Goal: Task Accomplishment & Management: Use online tool/utility

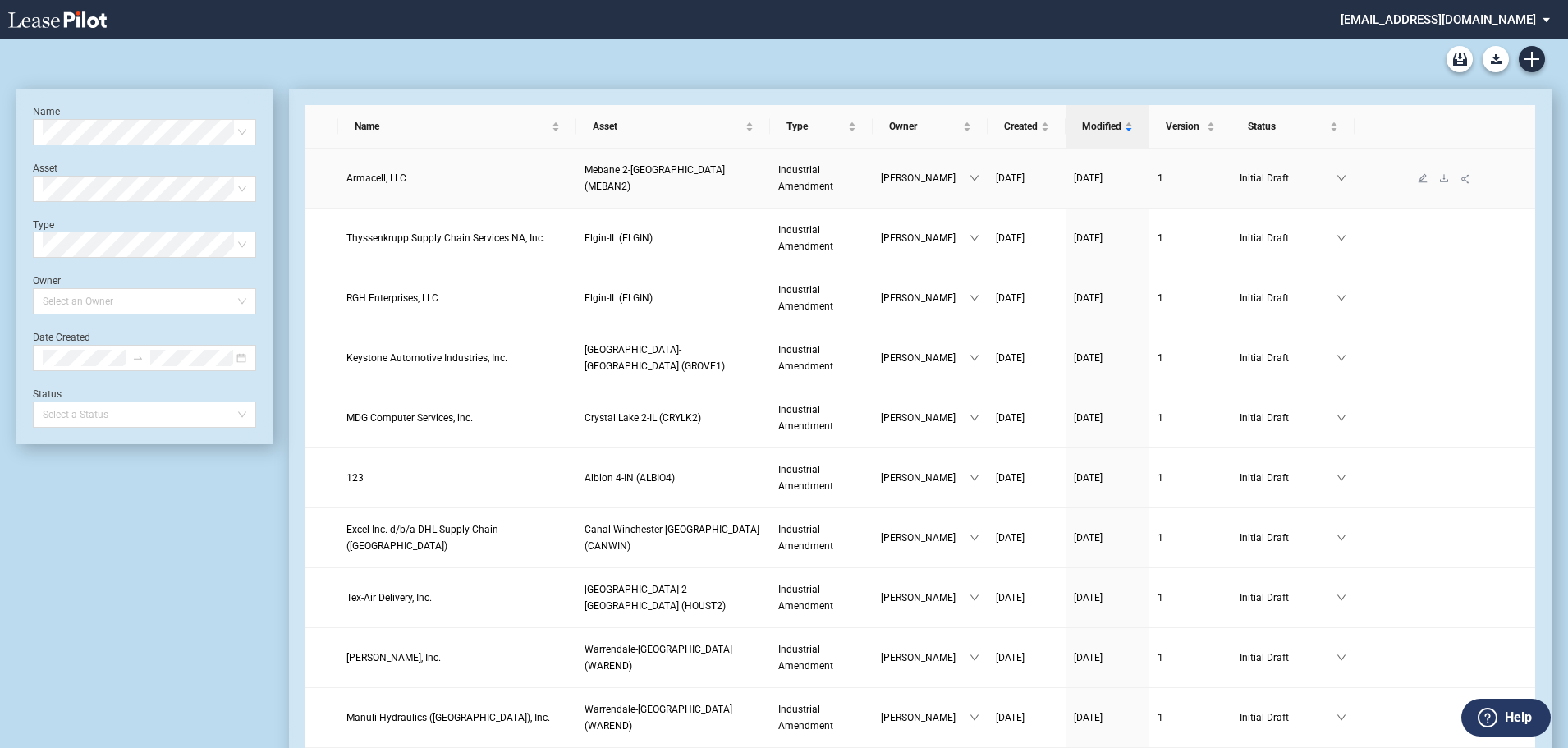
click at [382, 182] on span "Armacell, LLC" at bounding box center [376, 178] width 60 height 12
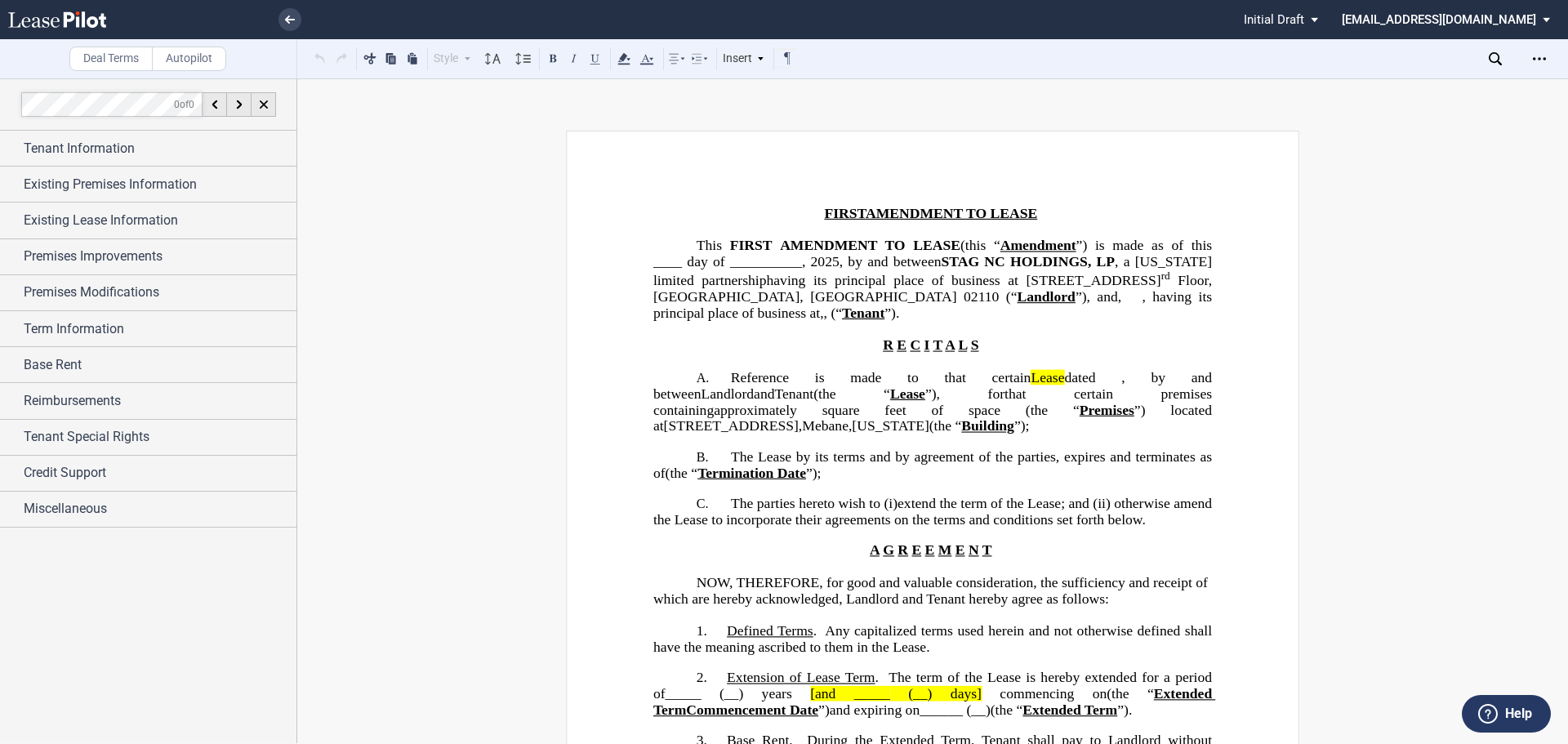
click at [1065, 386] on span "dated" at bounding box center [1080, 377] width 31 height 15
click at [1062, 434] on p "A. Reference is made to that certain Lease dated ﻿ ﻿ , by and between Landlord …" at bounding box center [933, 401] width 558 height 64
drag, startPoint x: 983, startPoint y: 421, endPoint x: 999, endPoint y: 404, distance: 23.3
click at [984, 416] on p "A. Reference is made to that certain Lease dated ﻿ ﻿ , by and between Landlord …" at bounding box center [933, 401] width 558 height 64
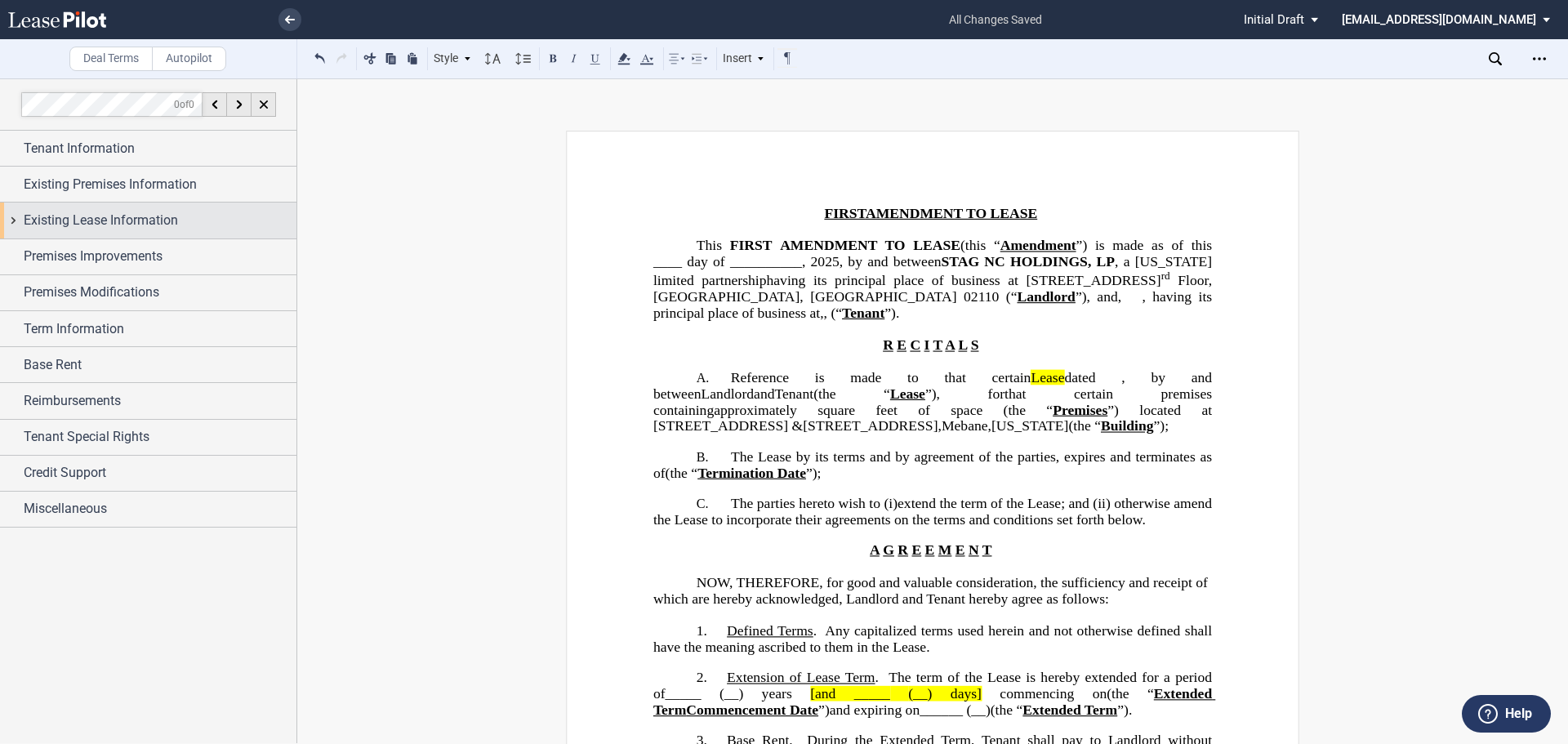
click at [65, 222] on span "Existing Lease Information" at bounding box center [101, 220] width 154 height 19
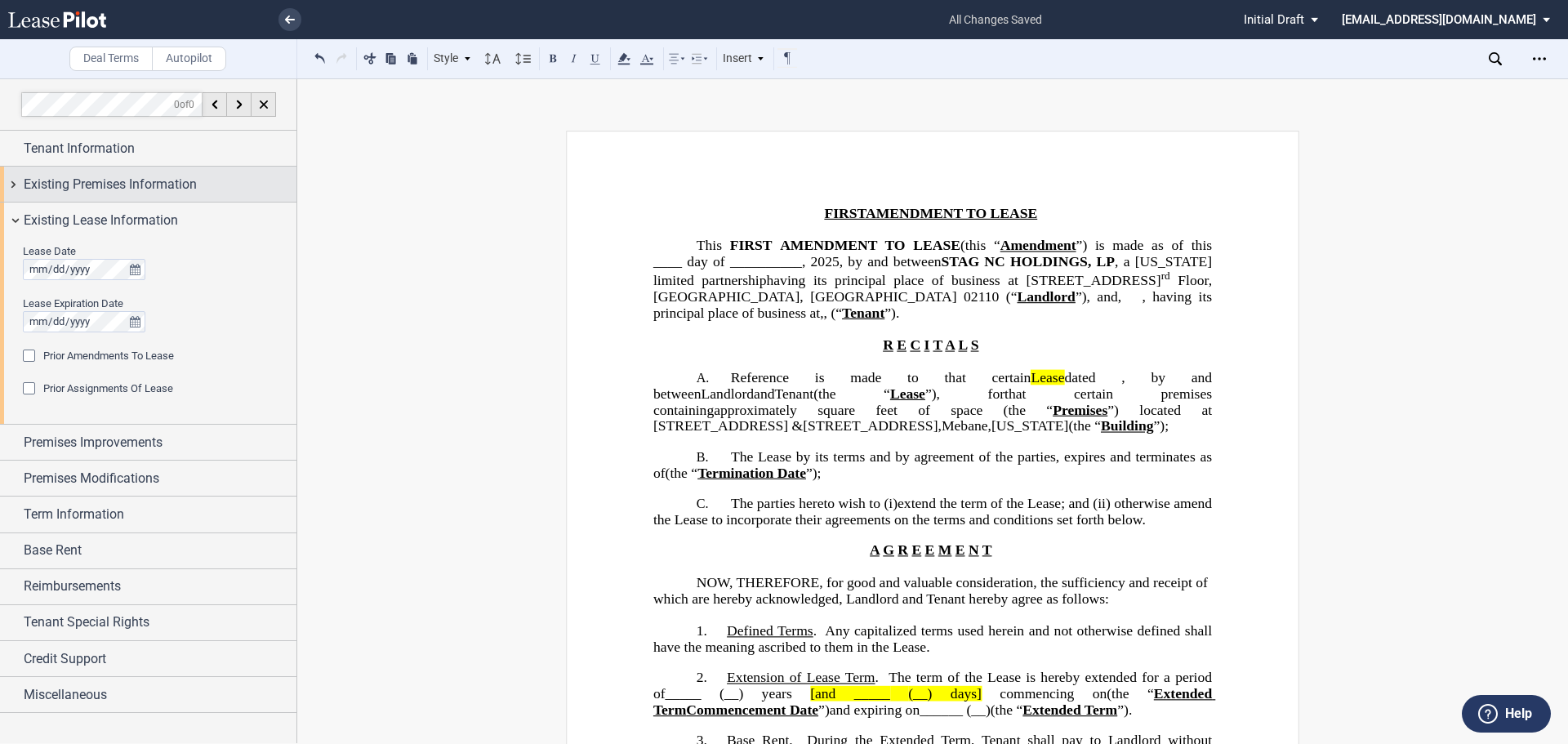
click at [89, 179] on span "Existing Premises Information" at bounding box center [111, 185] width 173 height 19
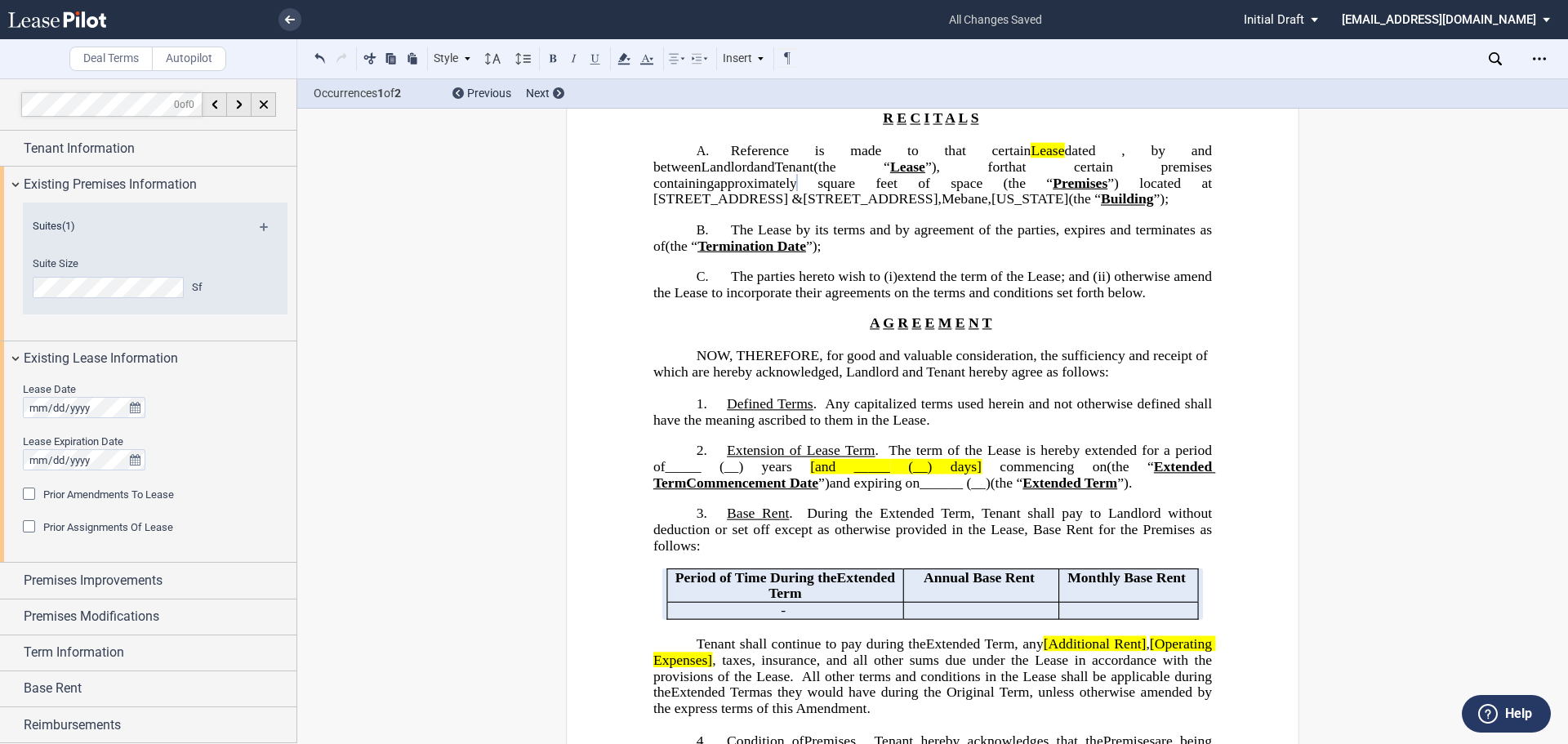
scroll to position [245, 0]
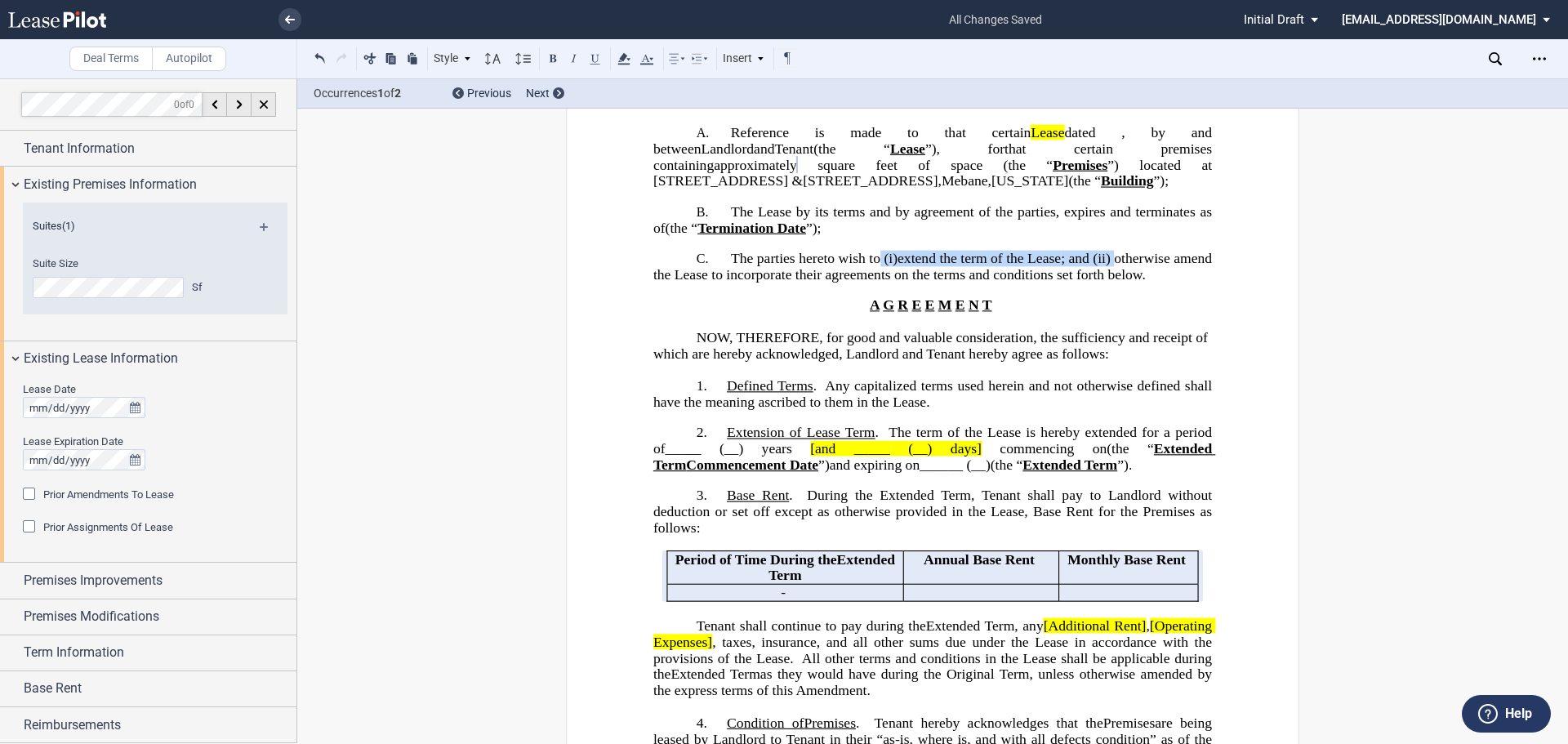
drag, startPoint x: 888, startPoint y: 272, endPoint x: 1151, endPoint y: 280, distance: 263.1
click at [1151, 280] on p "C. The parties hereto wish to (i) extend the term of the Lease [insert language…" at bounding box center [933, 268] width 558 height 33
click at [1020, 275] on span "otherwise amend the Lease to incorporate their agreements on the terms and cond…" at bounding box center [935, 267] width 563 height 32
click at [321, 59] on button at bounding box center [320, 58] width 19 height 19
click at [322, 59] on button at bounding box center [320, 58] width 19 height 19
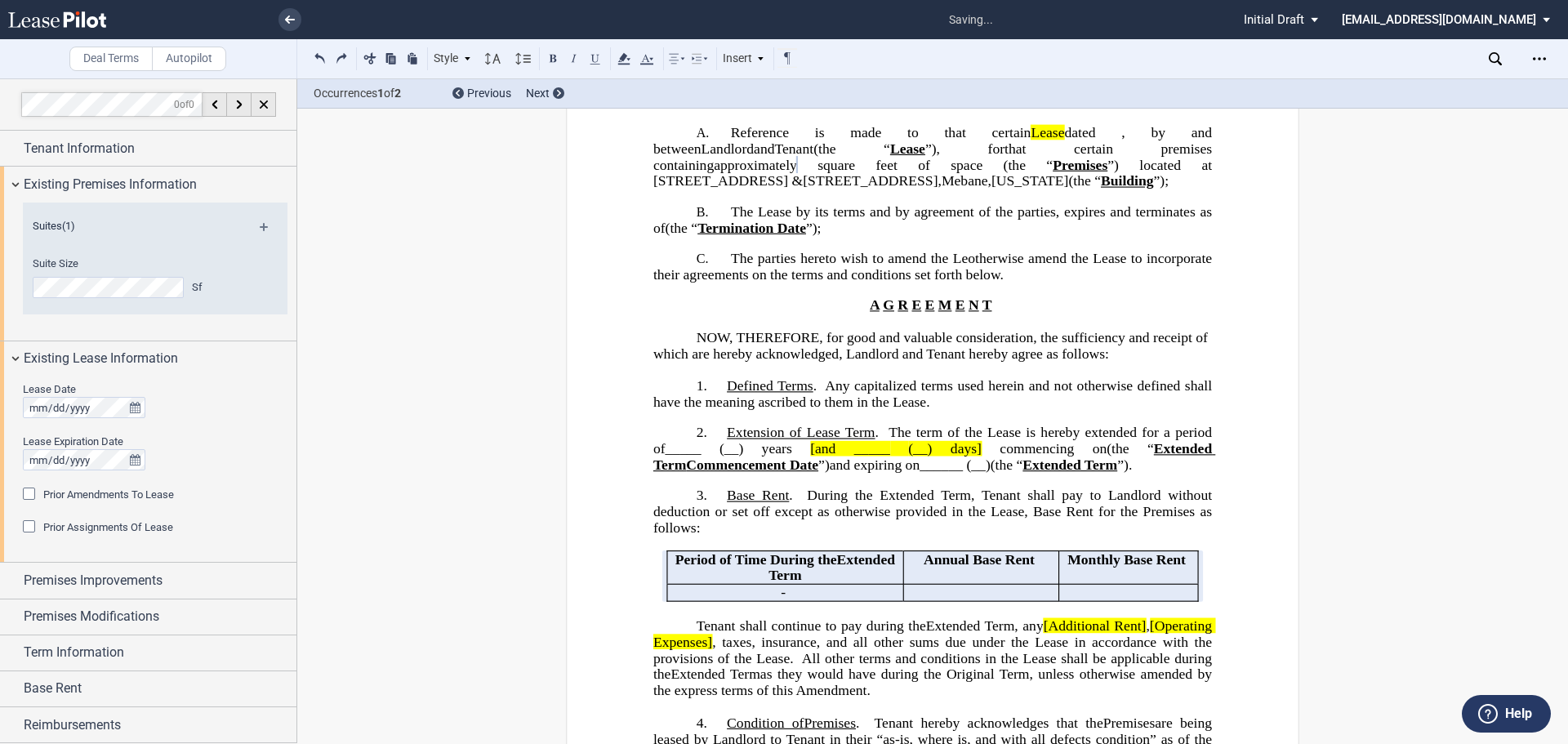
click at [322, 59] on button at bounding box center [320, 58] width 19 height 19
click at [322, 59] on div "Style A. Section Normal Normal 8pt 9pt 10pt 10.5pt 11pt 12pt 14pt 16pt Normal 1…" at bounding box center [554, 59] width 489 height 21
click at [322, 59] on button at bounding box center [320, 58] width 19 height 19
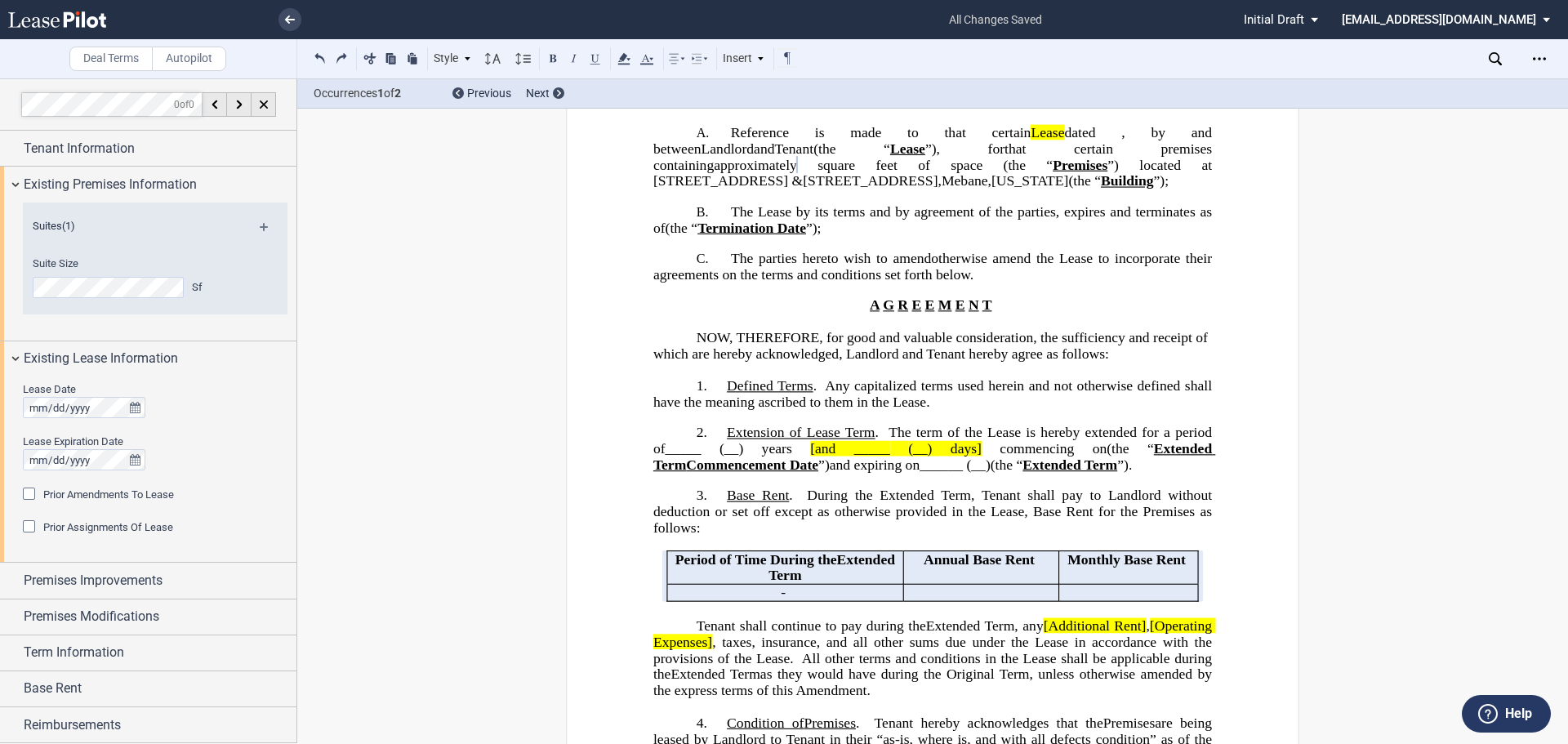
click at [322, 59] on button at bounding box center [320, 58] width 19 height 19
click at [322, 59] on div "Style A. Section Normal Normal 8pt 9pt 10pt 10.5pt 11pt 12pt 14pt 16pt Normal 1…" at bounding box center [554, 59] width 489 height 21
click at [322, 59] on button at bounding box center [320, 58] width 19 height 19
click at [322, 59] on div "Style A. Section Normal Normal 8pt 9pt 10pt 10.5pt 11pt 12pt 14pt 16pt Normal 1…" at bounding box center [554, 59] width 489 height 21
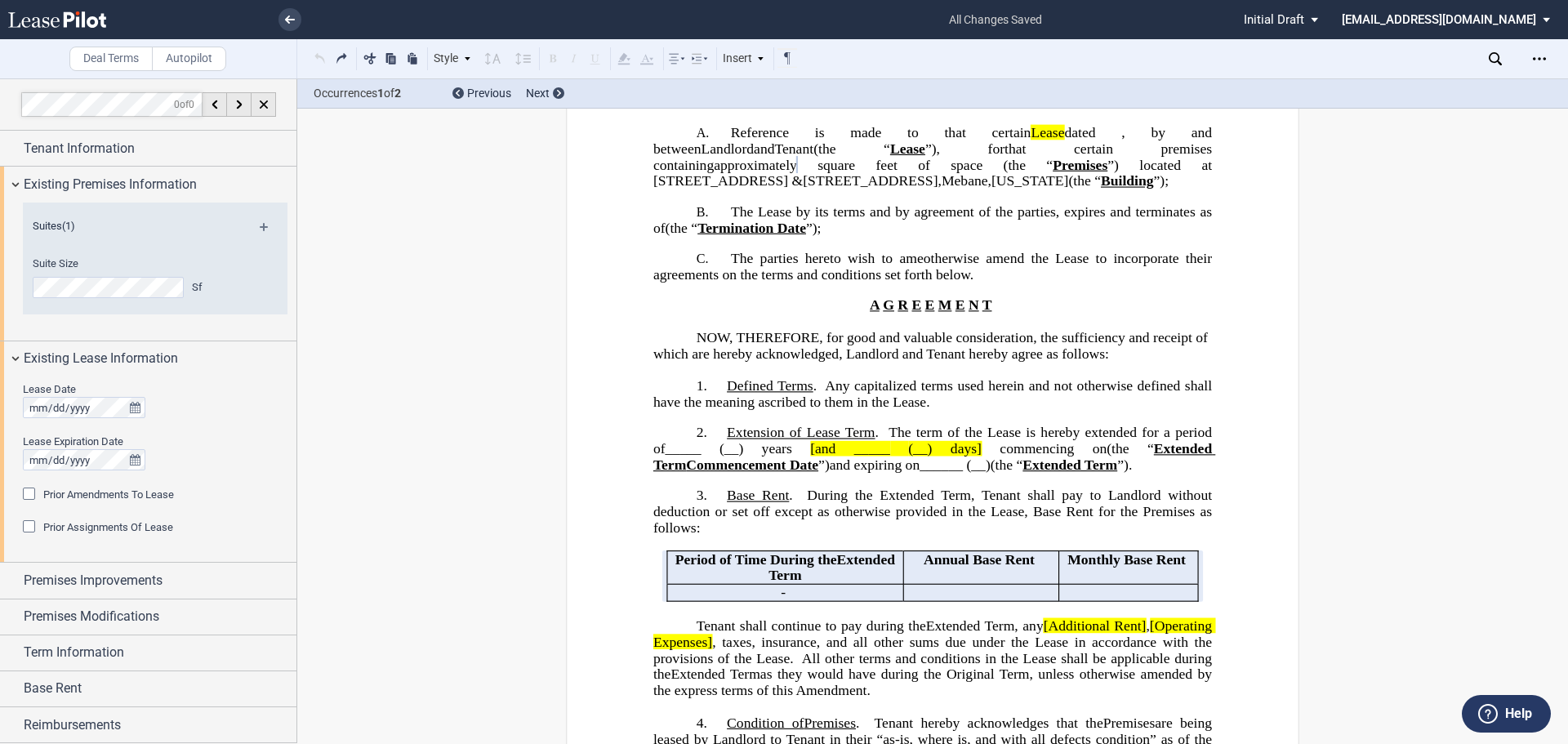
click at [322, 59] on div "Style A. Section Normal Normal 8pt 9pt 10pt 10.5pt 11pt 12pt 14pt 16pt Normal 1…" at bounding box center [554, 59] width 489 height 21
click at [322, 59] on button at bounding box center [320, 58] width 19 height 19
click at [322, 59] on div "Style A. Section Normal Normal 8pt 9pt 10pt 10.5pt 11pt 12pt 14pt 16pt Normal 1…" at bounding box center [554, 59] width 489 height 21
click at [322, 59] on button at bounding box center [320, 58] width 19 height 19
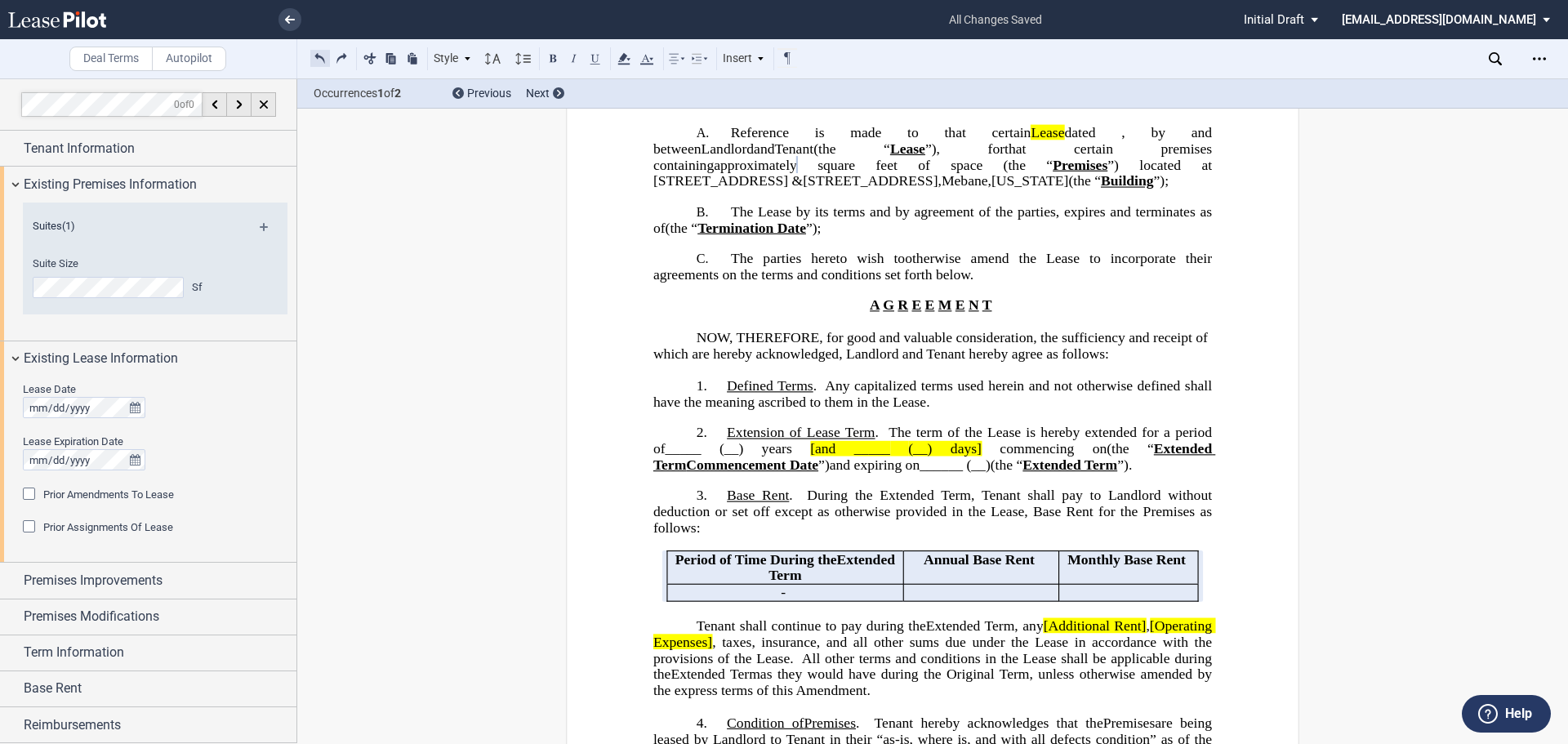
click at [322, 59] on button at bounding box center [320, 58] width 19 height 19
click at [322, 59] on div "Style A. Section Normal Normal 8pt 9pt 10pt 10.5pt 11pt 12pt 14pt 16pt Normal 1…" at bounding box center [554, 59] width 489 height 21
click at [322, 59] on button at bounding box center [320, 58] width 19 height 19
click at [322, 59] on div "Style A. Section Normal Normal 8pt 9pt 10pt 10.5pt 11pt 12pt 14pt 16pt Normal 1…" at bounding box center [554, 59] width 489 height 21
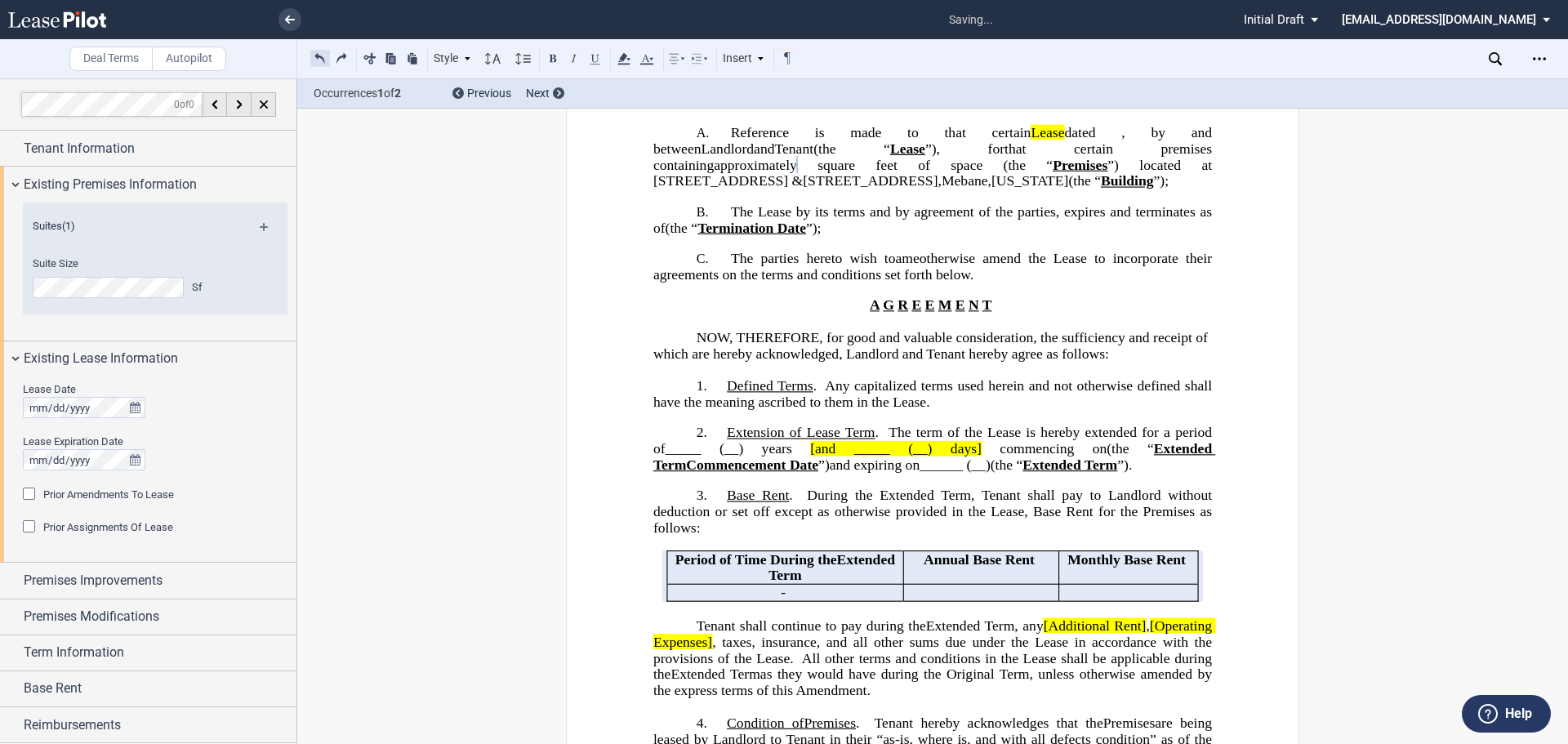
click at [322, 59] on button at bounding box center [320, 58] width 19 height 19
click at [322, 59] on div "Style A. Section Normal Normal 8pt 9pt 10pt 10.5pt 11pt 12pt 14pt 16pt Normal 1…" at bounding box center [554, 59] width 489 height 21
click at [322, 59] on button at bounding box center [320, 58] width 19 height 19
click at [322, 59] on div "Style A. Section Normal Normal 8pt 9pt 10pt 10.5pt 11pt 12pt 14pt 16pt Normal 1…" at bounding box center [554, 59] width 489 height 21
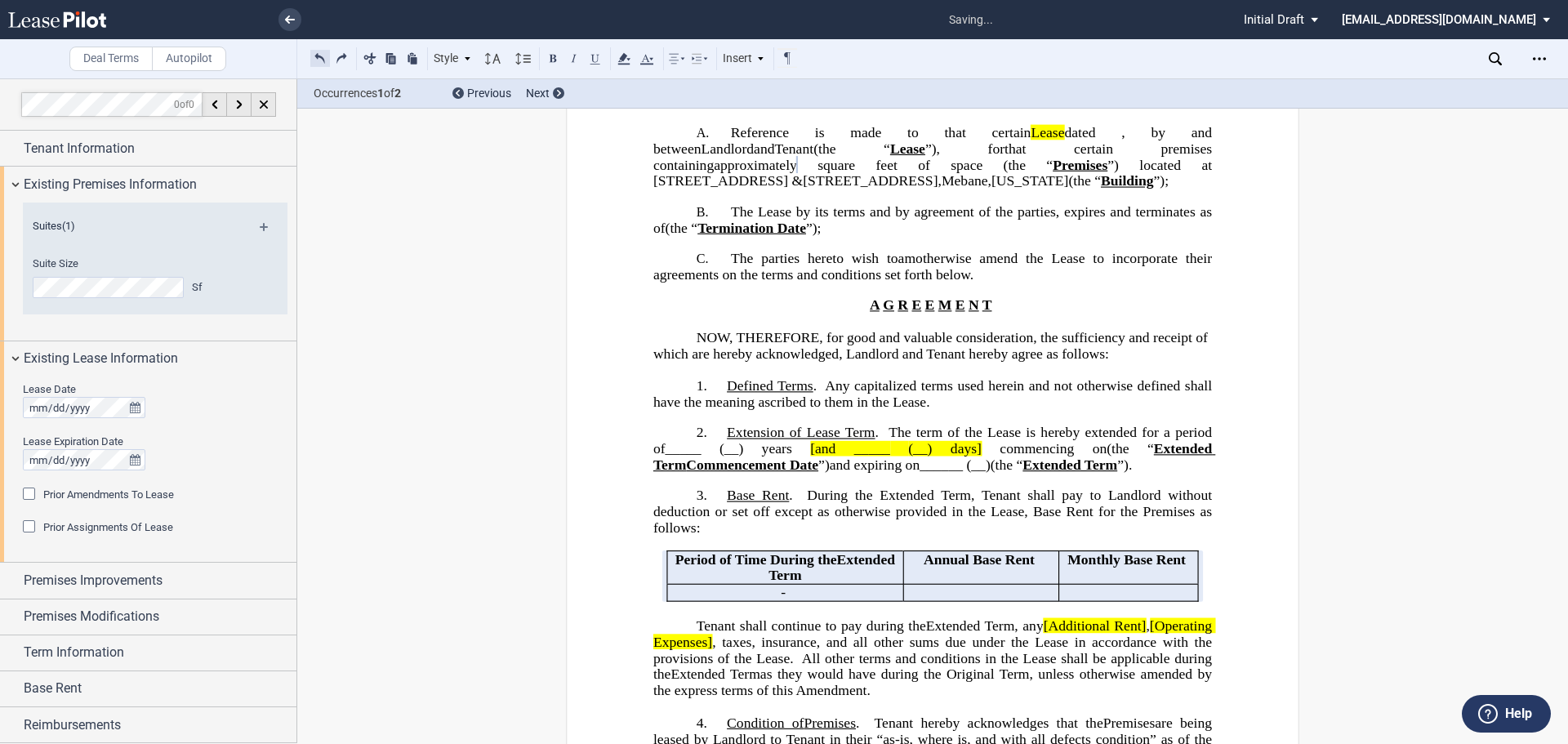
click at [322, 59] on button at bounding box center [320, 58] width 19 height 19
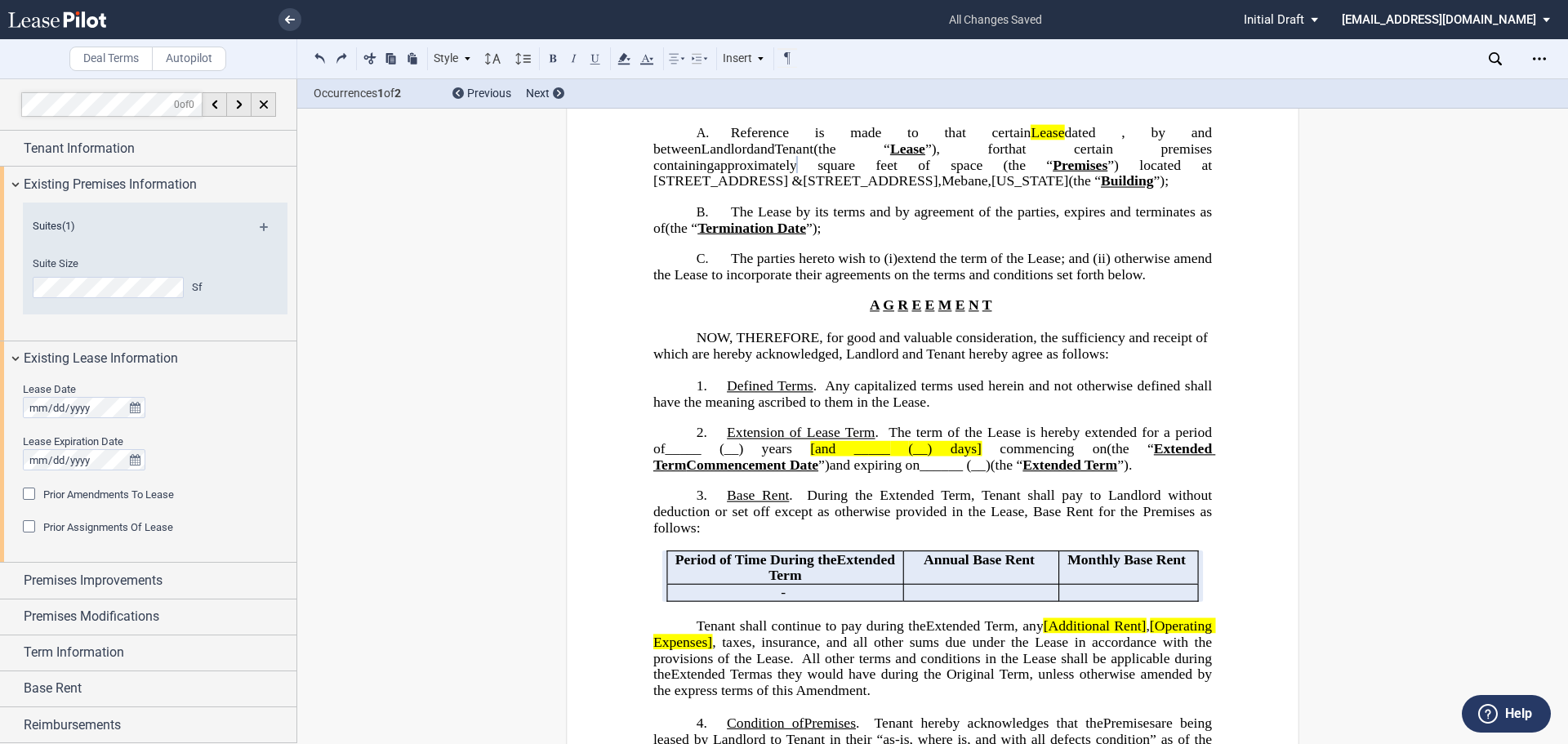
drag, startPoint x: 1059, startPoint y: 270, endPoint x: 1067, endPoint y: 266, distance: 8.9
click at [1061, 267] on span "extend the term of the Lease" at bounding box center [980, 259] width 164 height 15
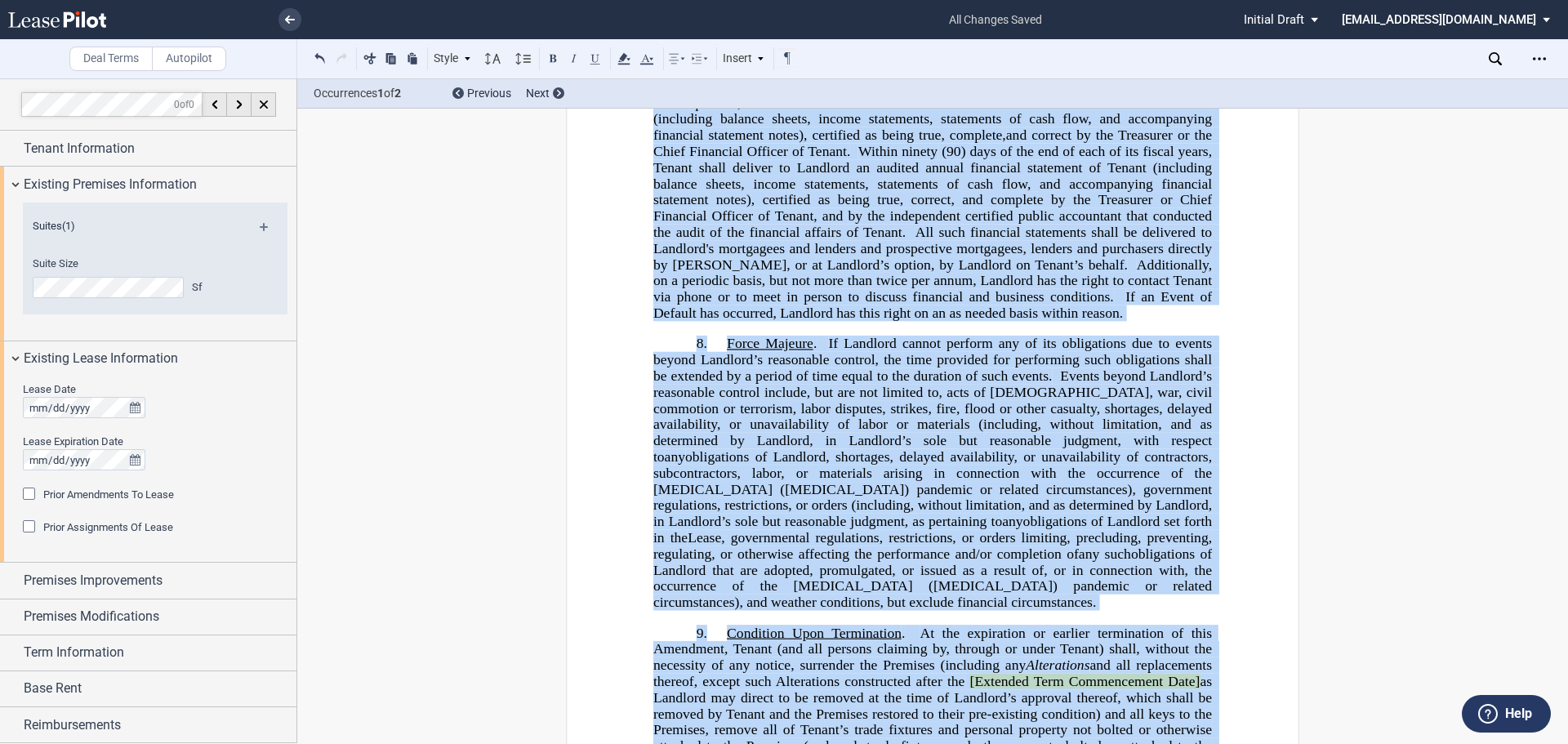
scroll to position [1378, 0]
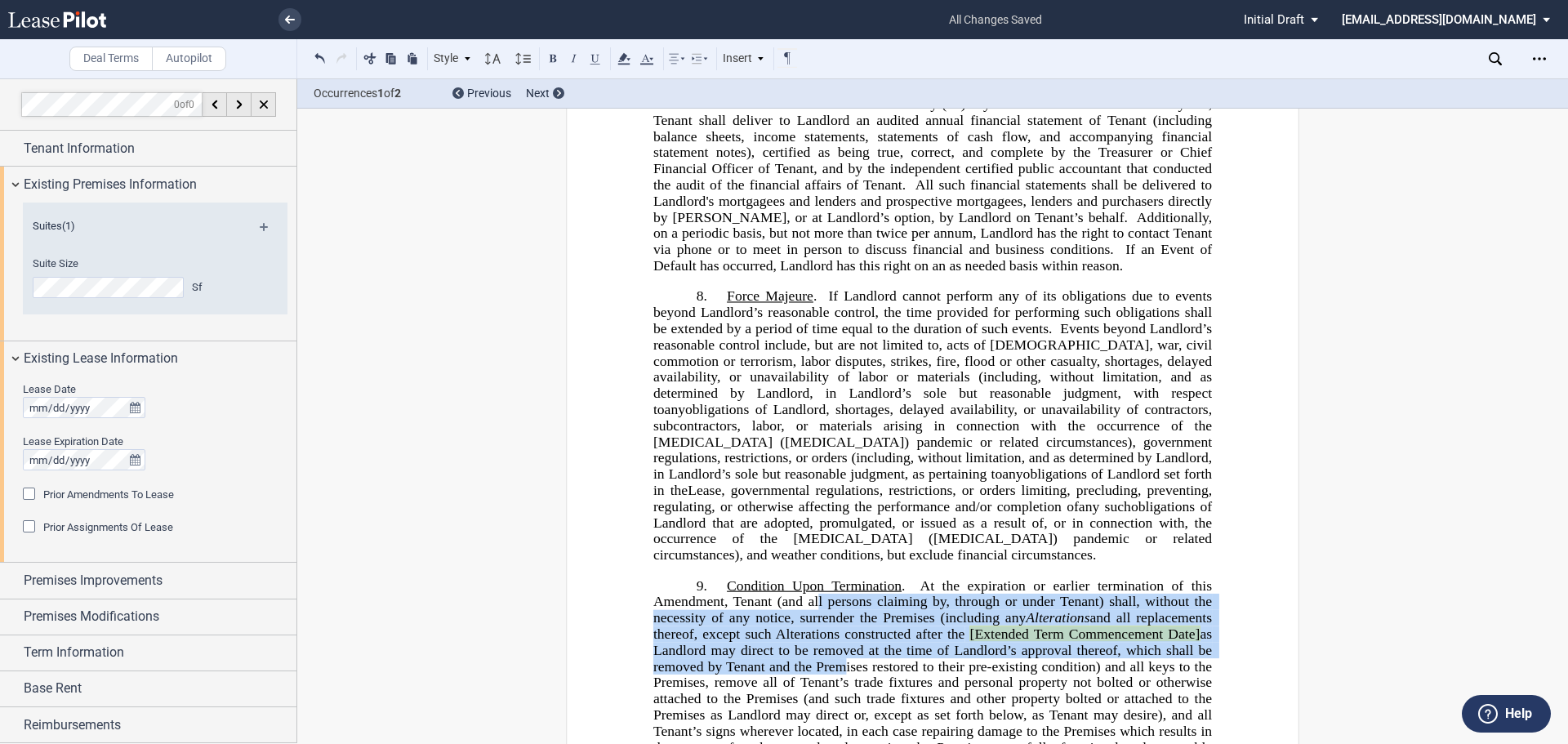
drag, startPoint x: 816, startPoint y: 605, endPoint x: 832, endPoint y: 678, distance: 74.7
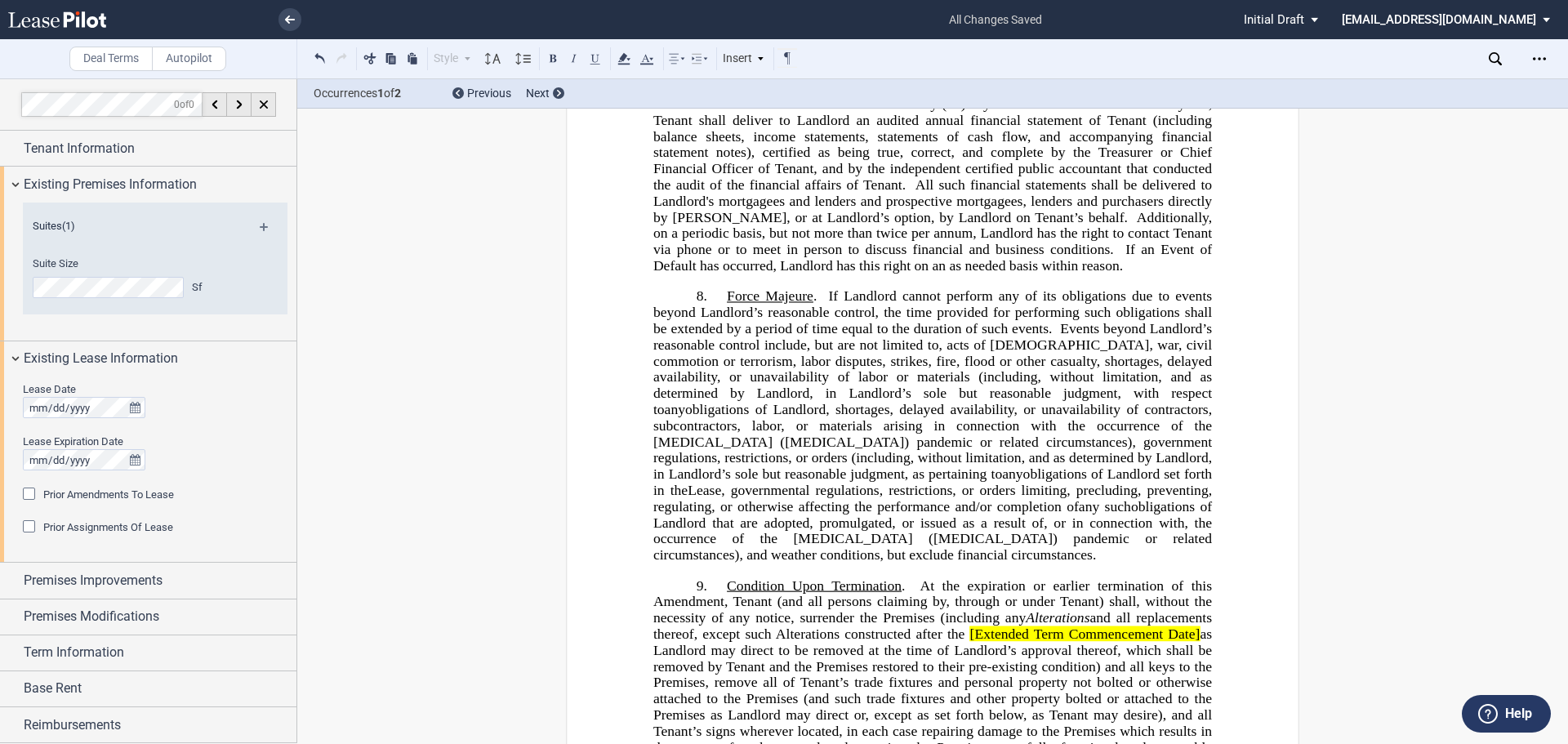
drag, startPoint x: 832, startPoint y: 678, endPoint x: 886, endPoint y: 290, distance: 391.7
click at [886, 290] on span "If Landlord cannot perform any of its obligations due to events beyond Landlord" at bounding box center [935, 304] width 563 height 32
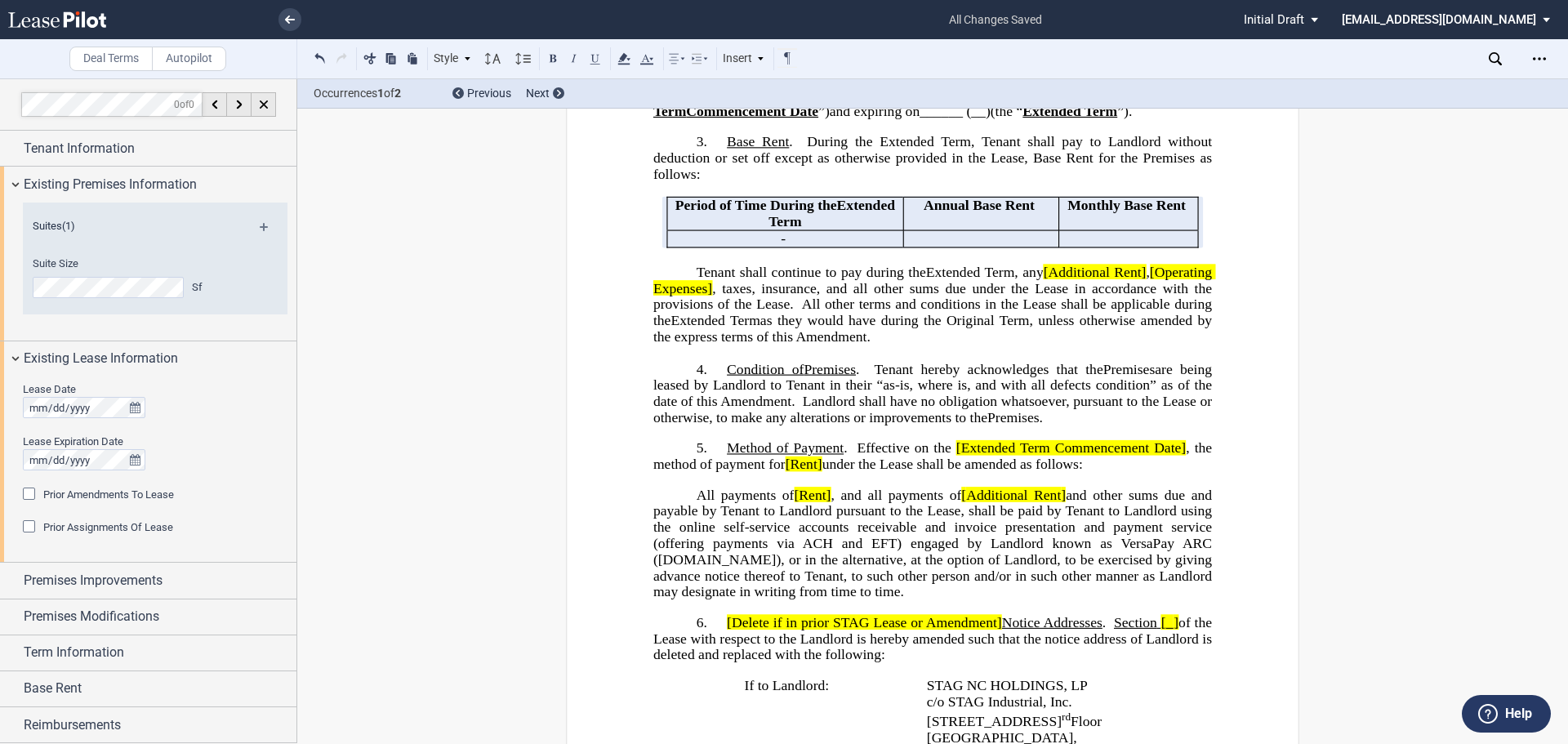
scroll to position [479, 0]
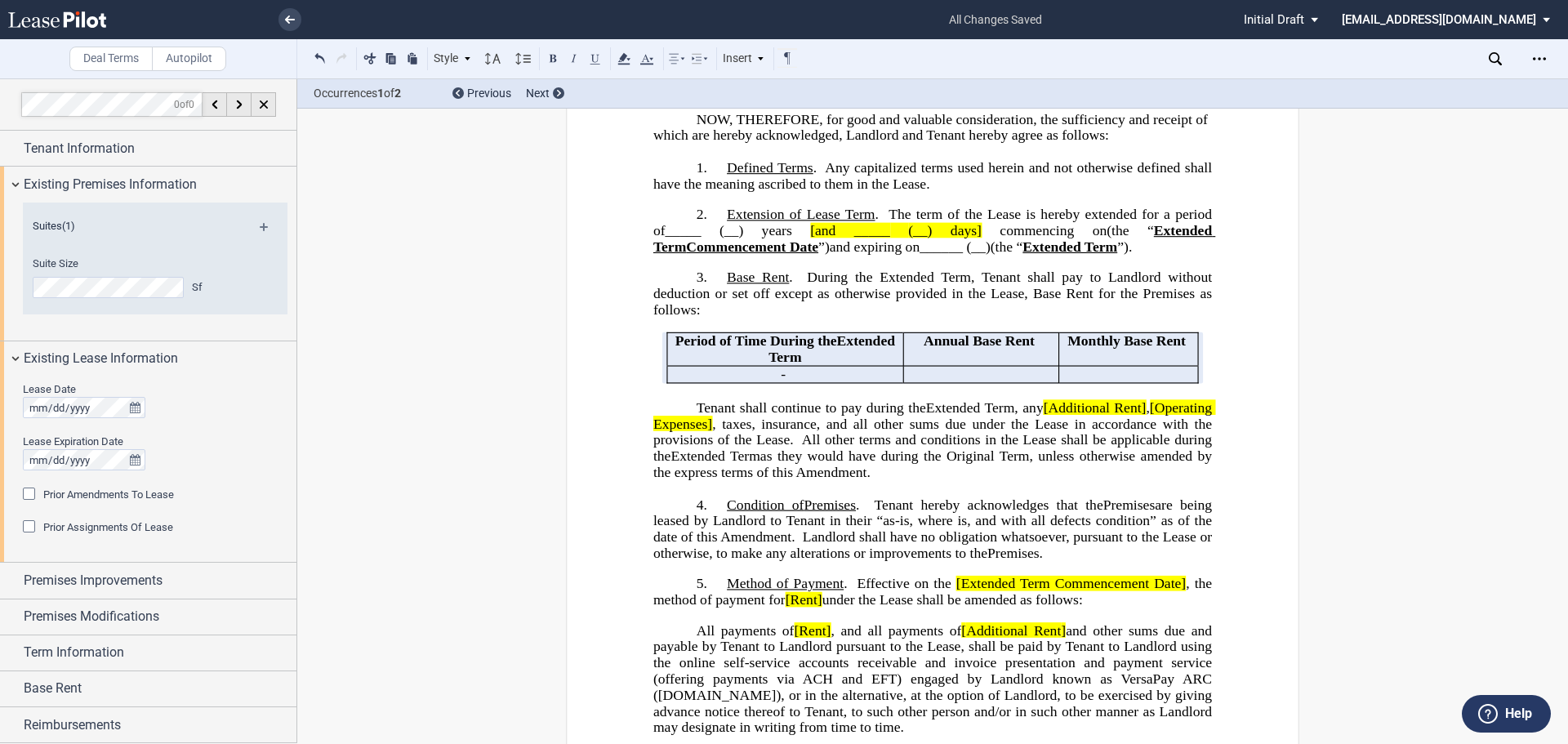
drag, startPoint x: 720, startPoint y: 229, endPoint x: 1096, endPoint y: 627, distance: 547.5
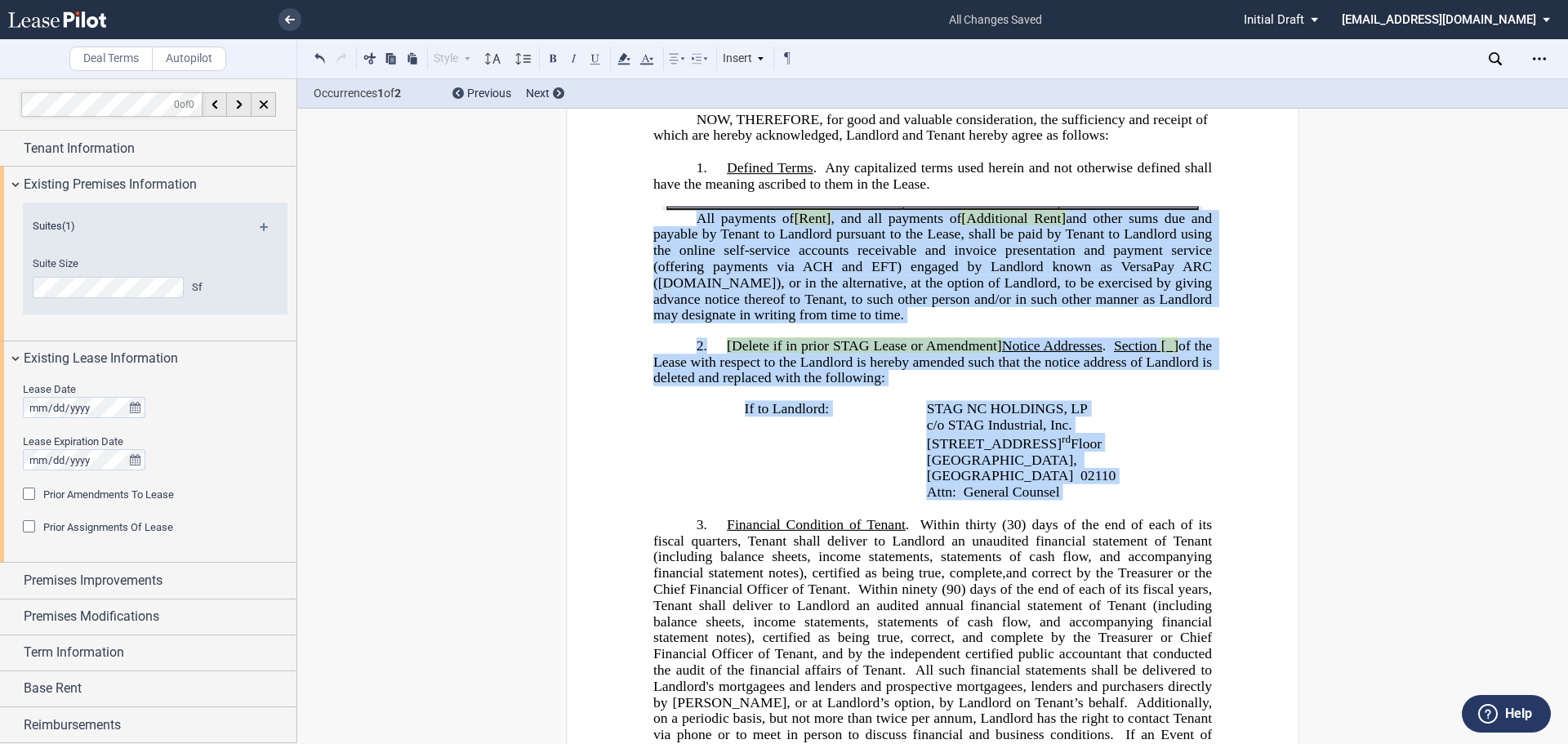
drag, startPoint x: 683, startPoint y: 229, endPoint x: 1125, endPoint y: 497, distance: 516.9
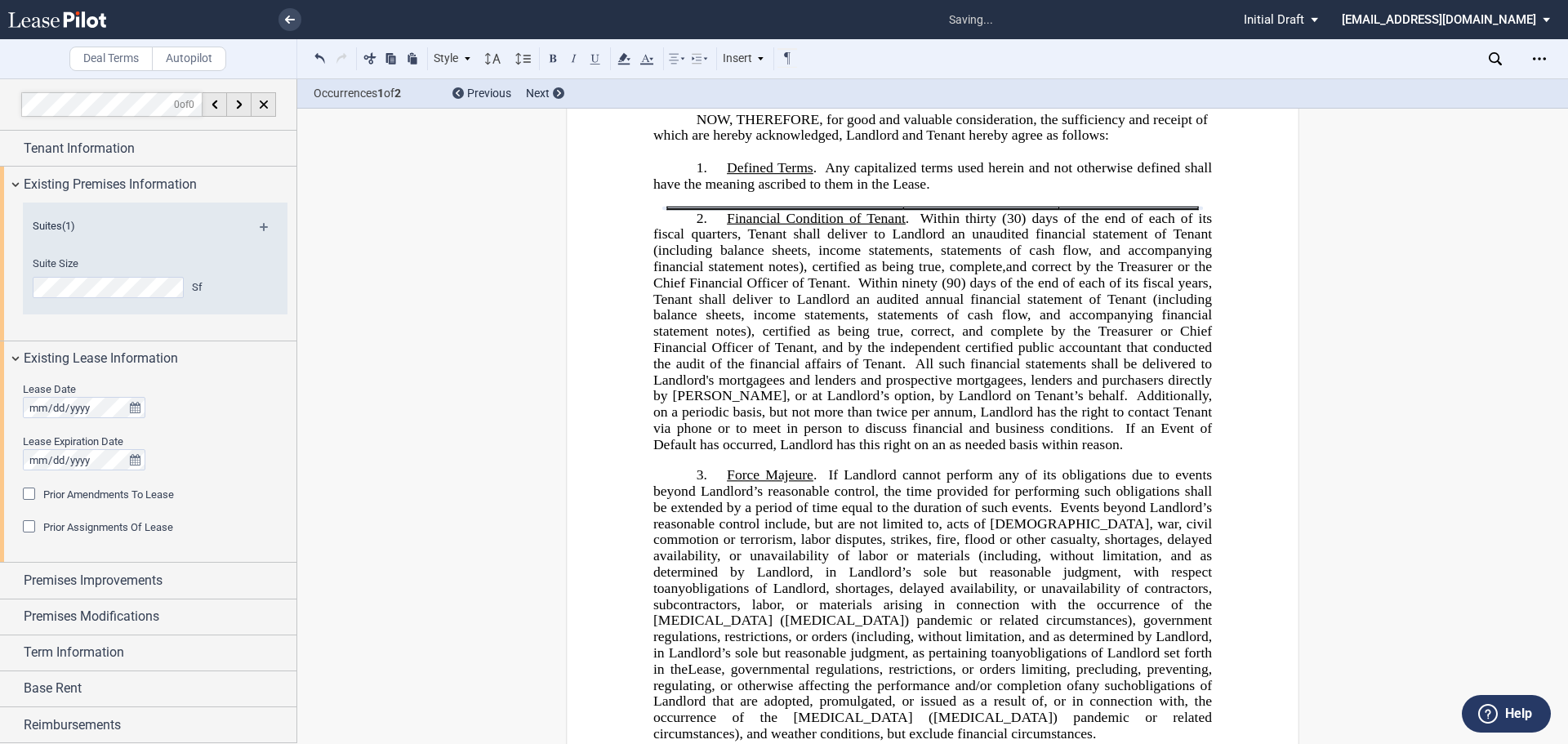
drag, startPoint x: 670, startPoint y: 218, endPoint x: 660, endPoint y: 224, distance: 11.7
drag, startPoint x: 658, startPoint y: 220, endPoint x: 732, endPoint y: 220, distance: 74.0
click at [316, 59] on button at bounding box center [320, 58] width 19 height 19
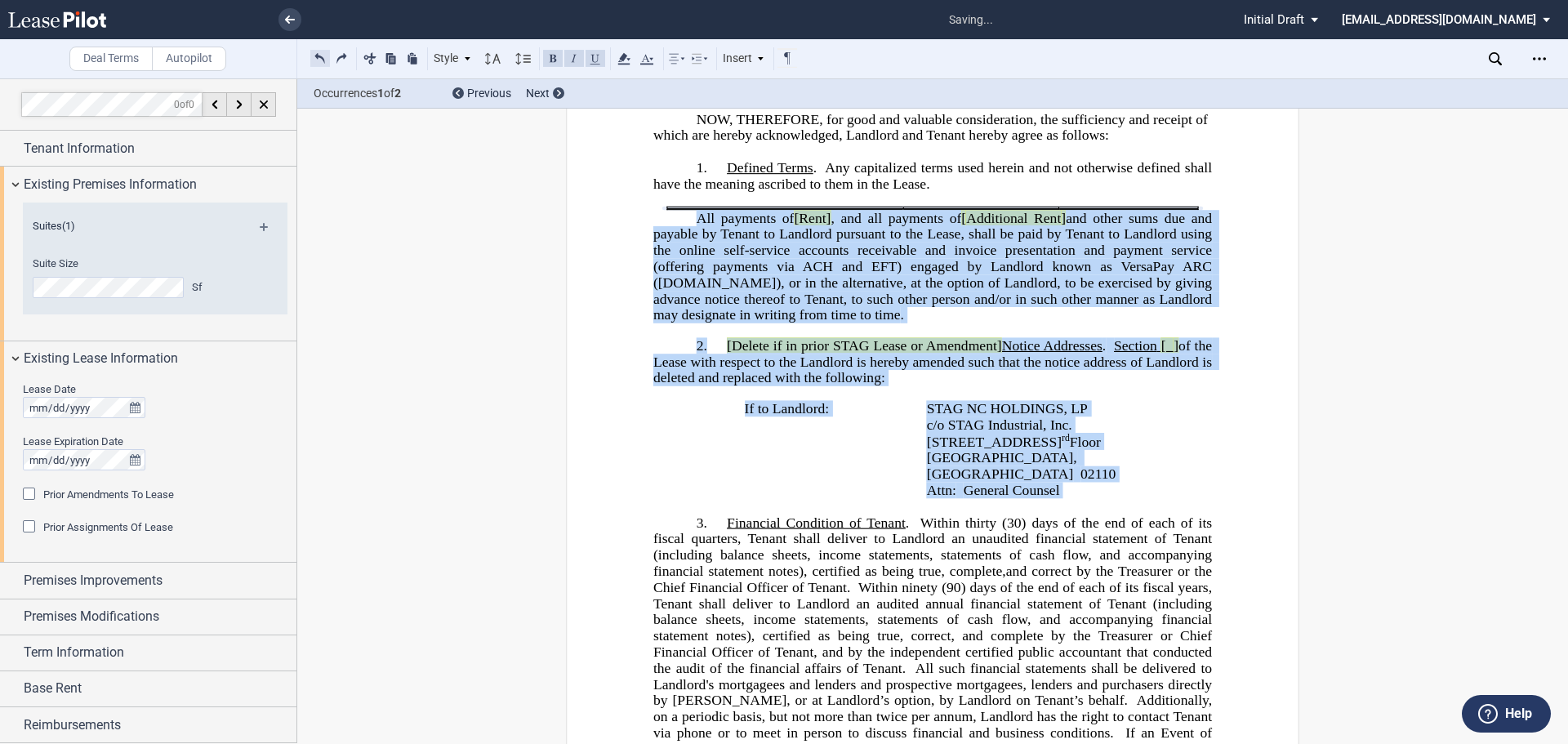
click at [313, 57] on button at bounding box center [320, 58] width 19 height 19
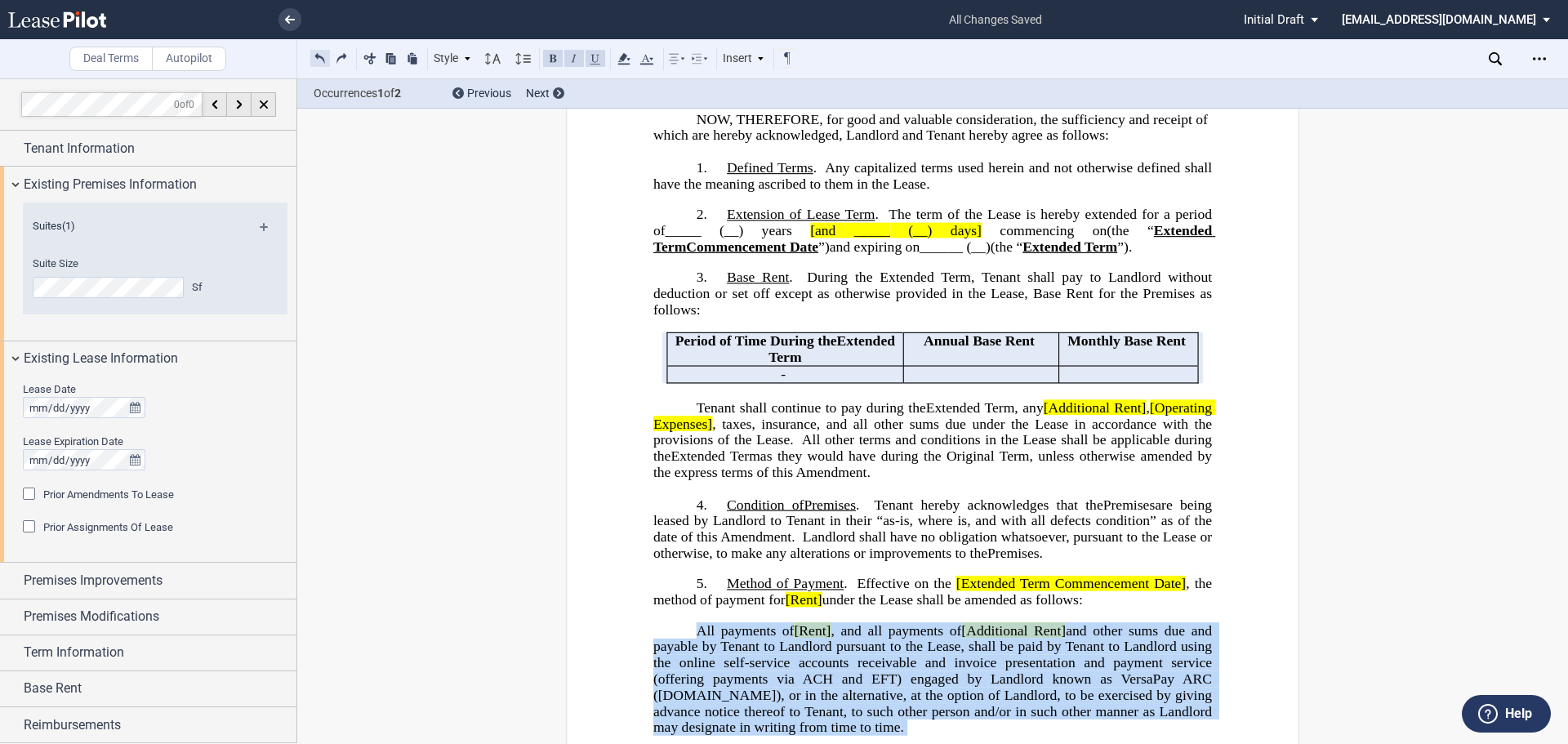
scroll to position [845, 0]
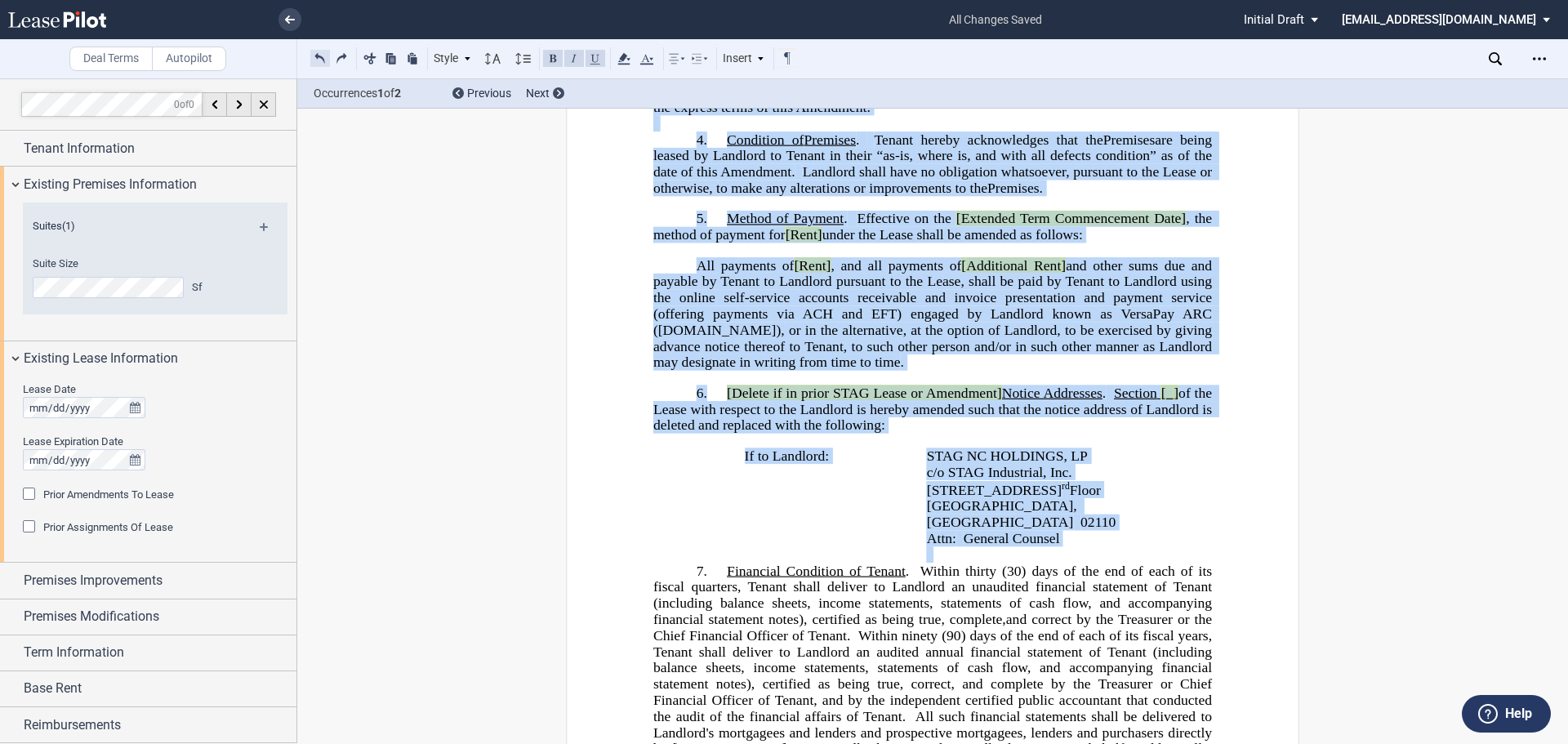
click at [314, 57] on button at bounding box center [320, 58] width 19 height 19
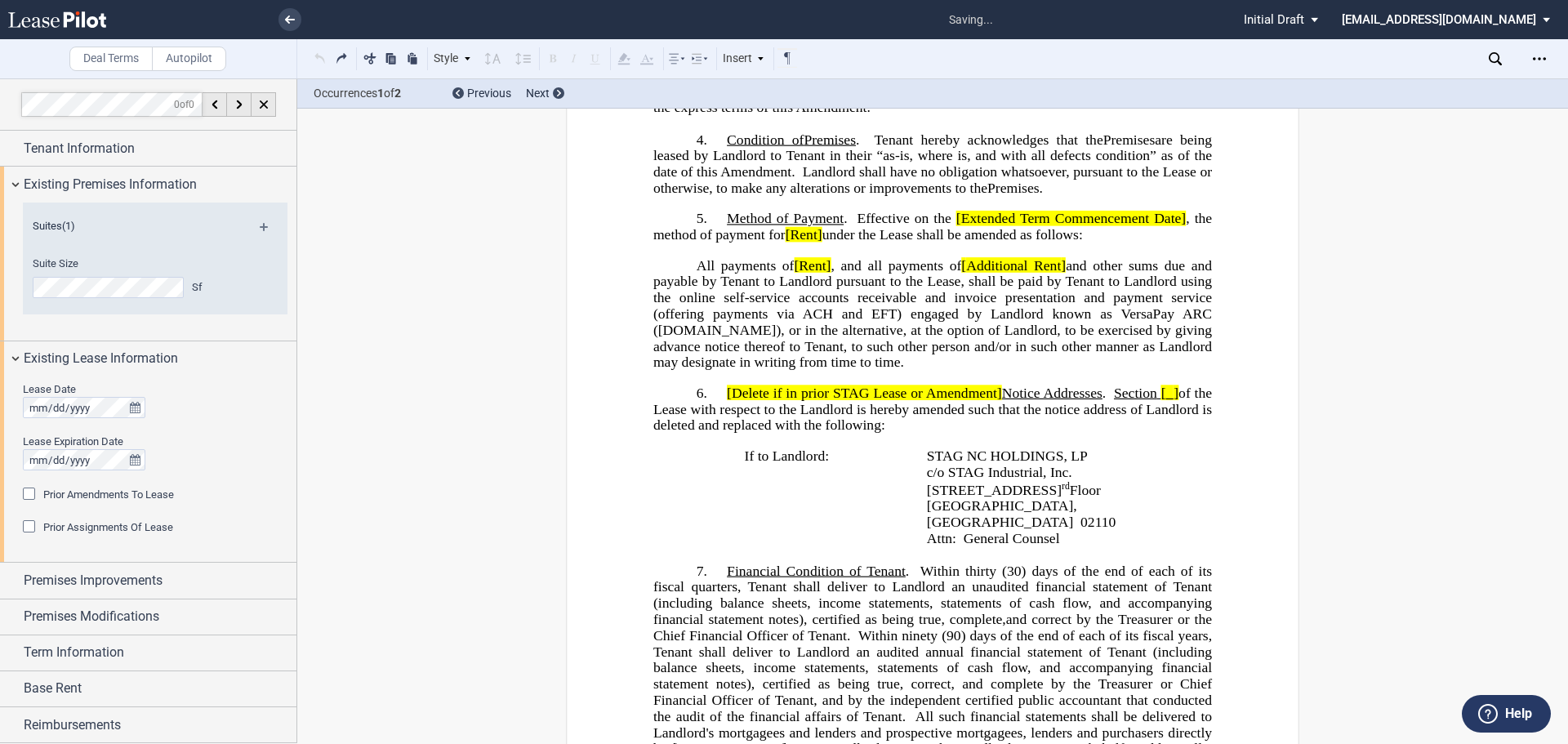
scroll to position [116, 0]
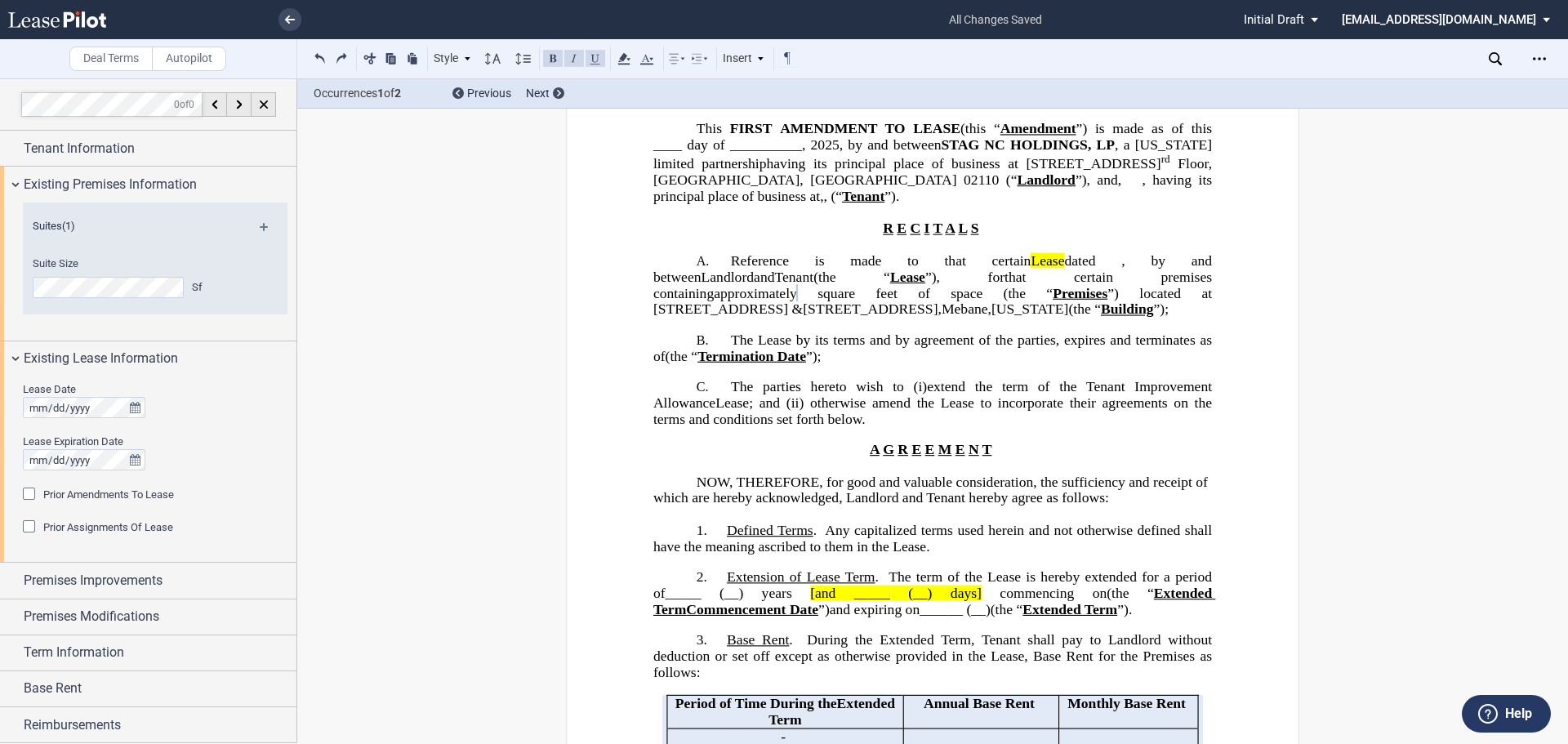
click at [845, 427] on span "otherwise amend the Lease to incorporate their agreements on the terms and cond…" at bounding box center [935, 411] width 563 height 32
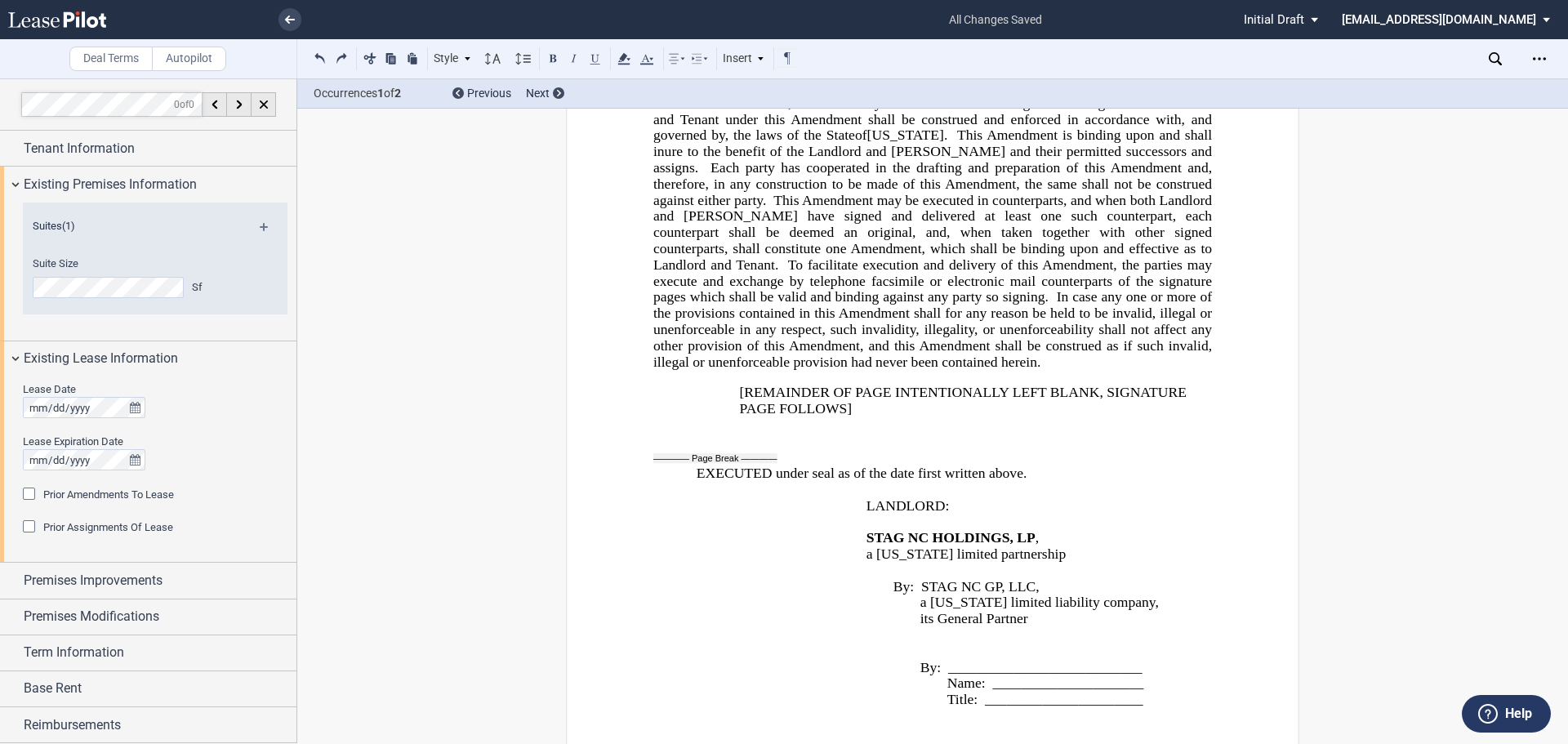
scroll to position [2635, 0]
